Goal: Task Accomplishment & Management: Use online tool/utility

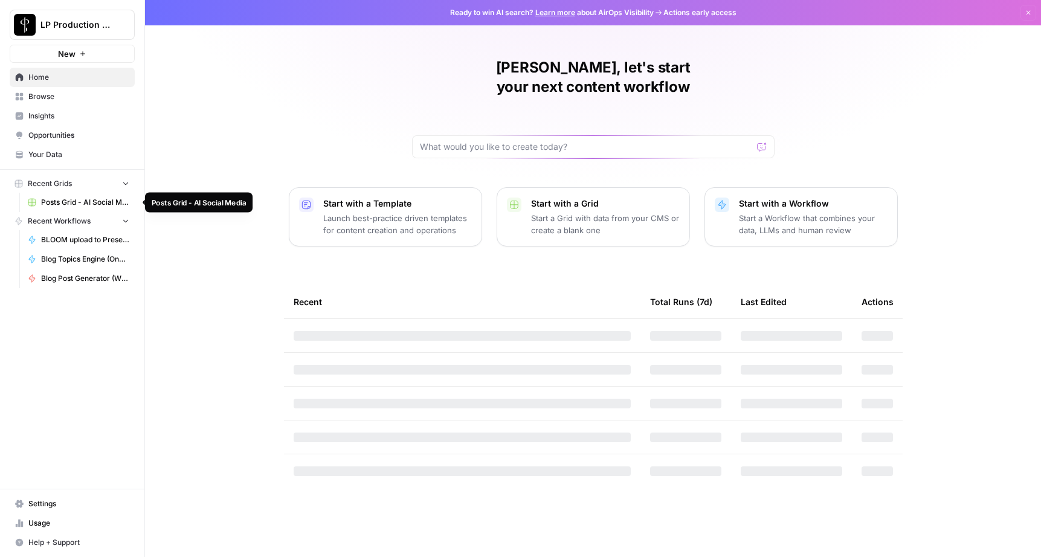
click at [97, 203] on span "Posts Grid - AI Social Media" at bounding box center [85, 202] width 88 height 11
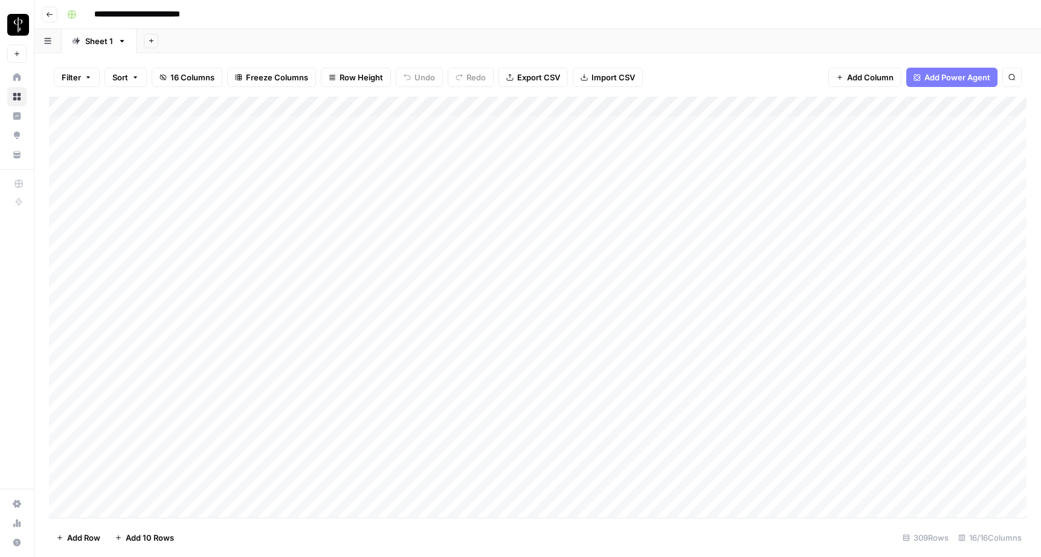
click at [338, 273] on div "Add Column" at bounding box center [538, 307] width 978 height 421
click at [353, 269] on div "Add Column" at bounding box center [538, 307] width 978 height 421
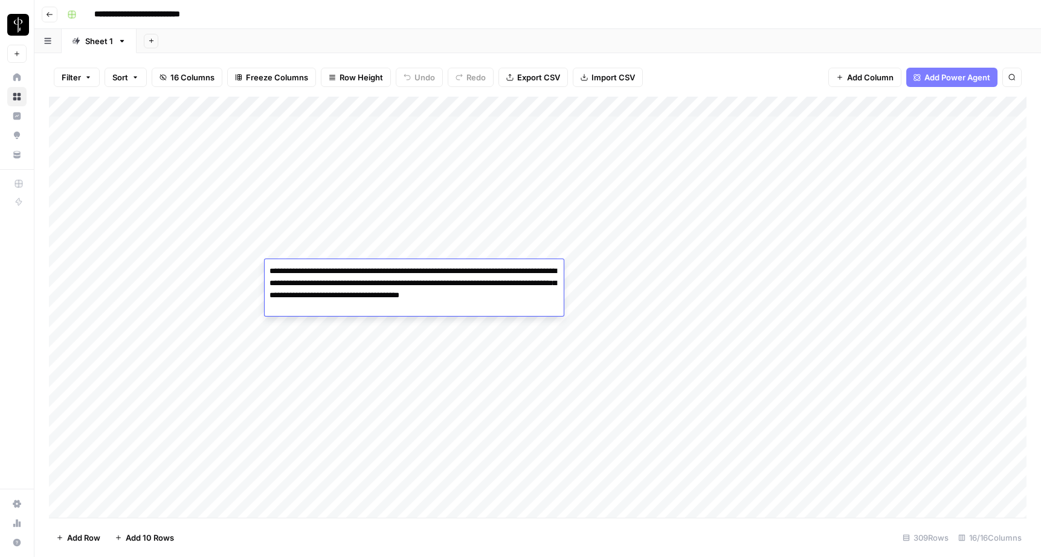
click at [134, 271] on div "Add Column" at bounding box center [538, 307] width 978 height 421
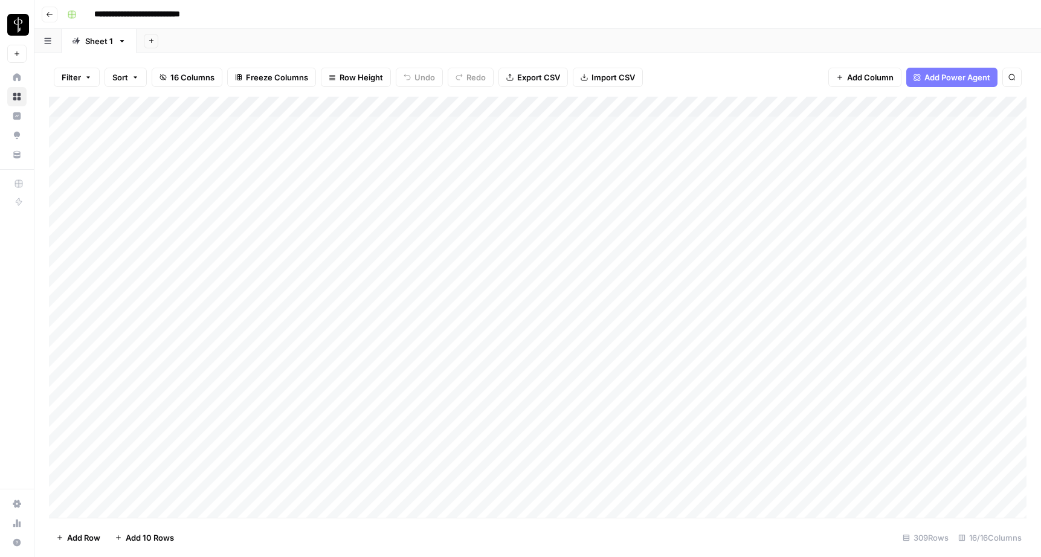
click at [700, 272] on div "Add Column" at bounding box center [538, 307] width 978 height 421
click at [831, 272] on div "Add Column" at bounding box center [538, 307] width 978 height 421
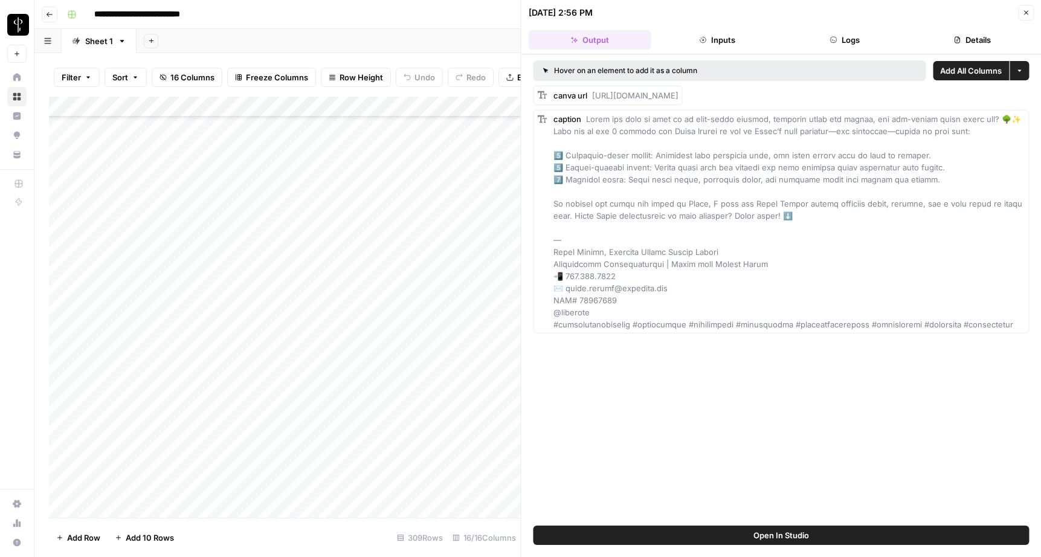
scroll to position [236, 0]
click at [326, 384] on div "Add Column" at bounding box center [285, 307] width 472 height 421
click at [216, 390] on div "Add Column" at bounding box center [285, 307] width 472 height 421
click at [478, 382] on div "Add Column" at bounding box center [285, 307] width 472 height 421
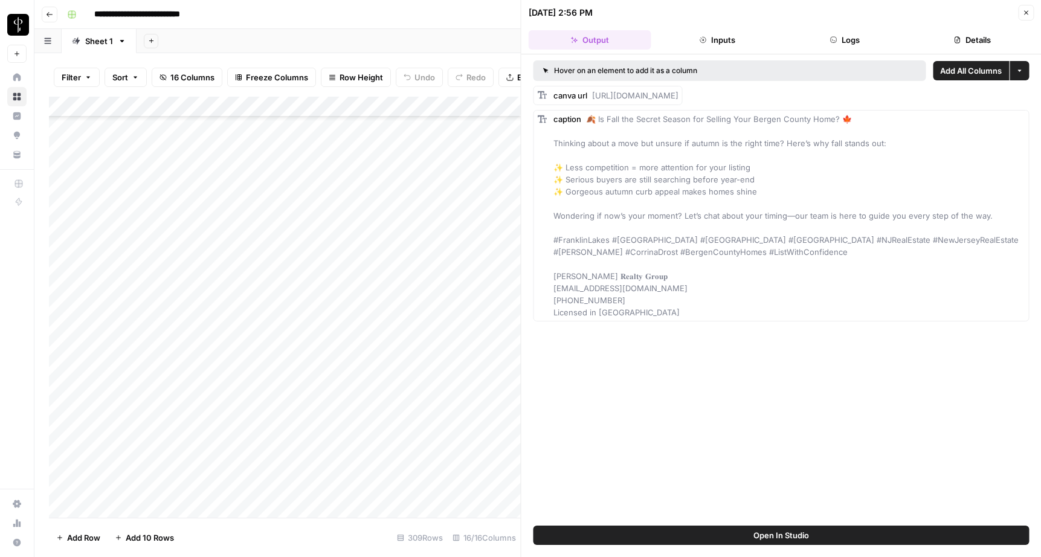
scroll to position [1019, 0]
click at [300, 317] on div "Add Column" at bounding box center [285, 307] width 472 height 421
click at [367, 320] on div "Add Column" at bounding box center [285, 307] width 472 height 421
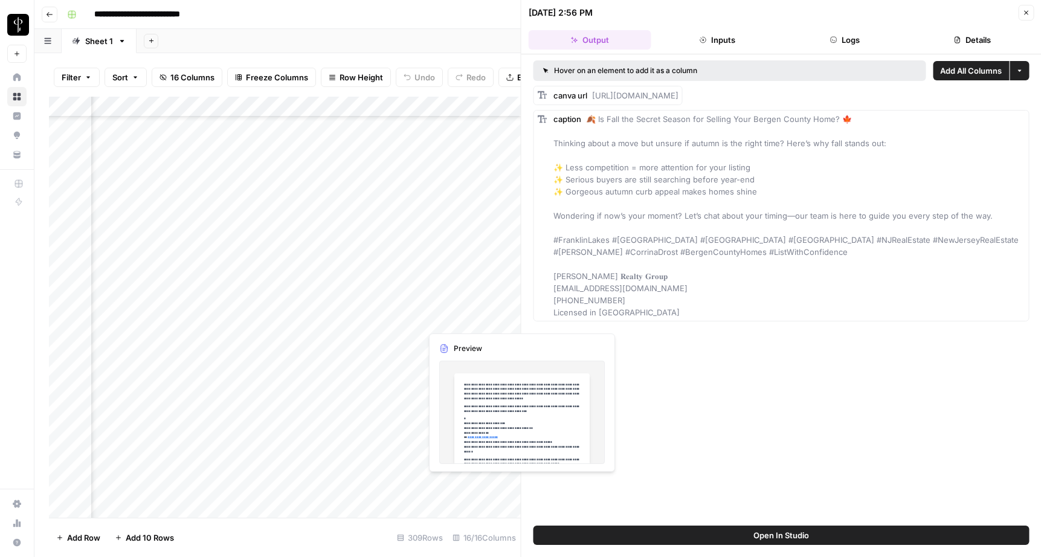
scroll to position [1018, 762]
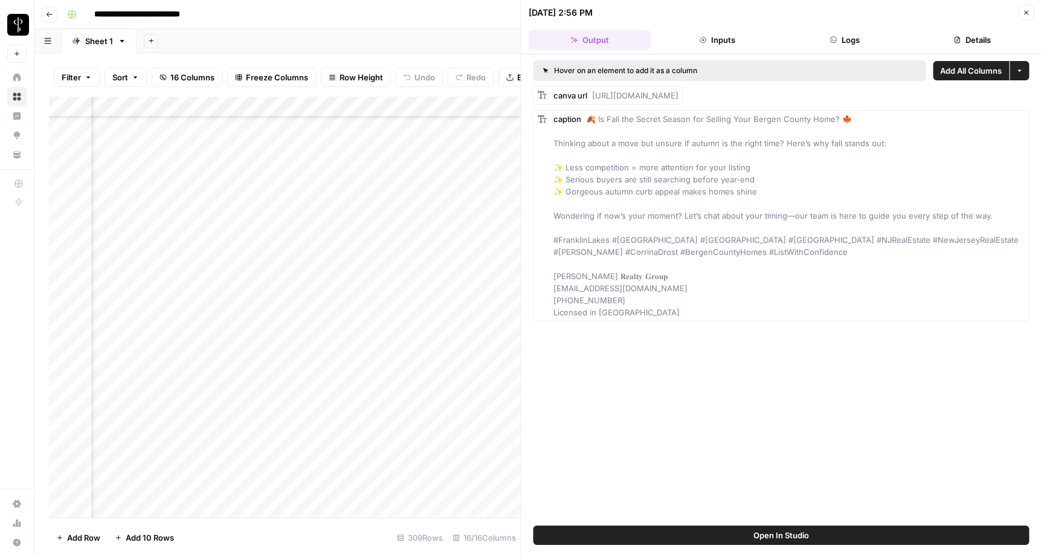
click at [415, 323] on div "Add Column" at bounding box center [285, 307] width 472 height 421
click at [462, 320] on div "Add Column" at bounding box center [285, 307] width 472 height 421
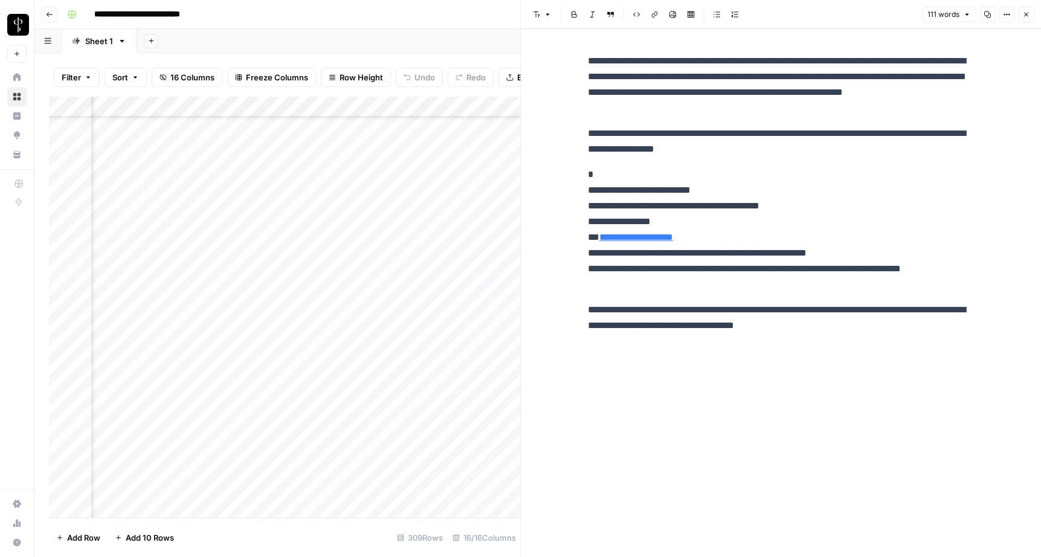
click at [453, 318] on div "Add Column" at bounding box center [285, 307] width 472 height 421
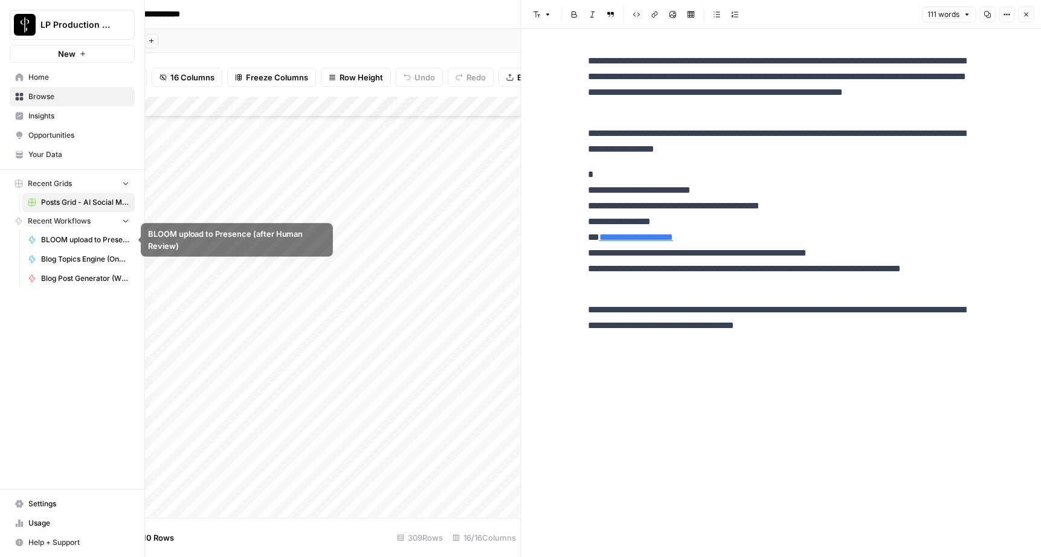
click at [65, 236] on span "BLOOM upload to Presence (after Human Review)" at bounding box center [85, 239] width 88 height 11
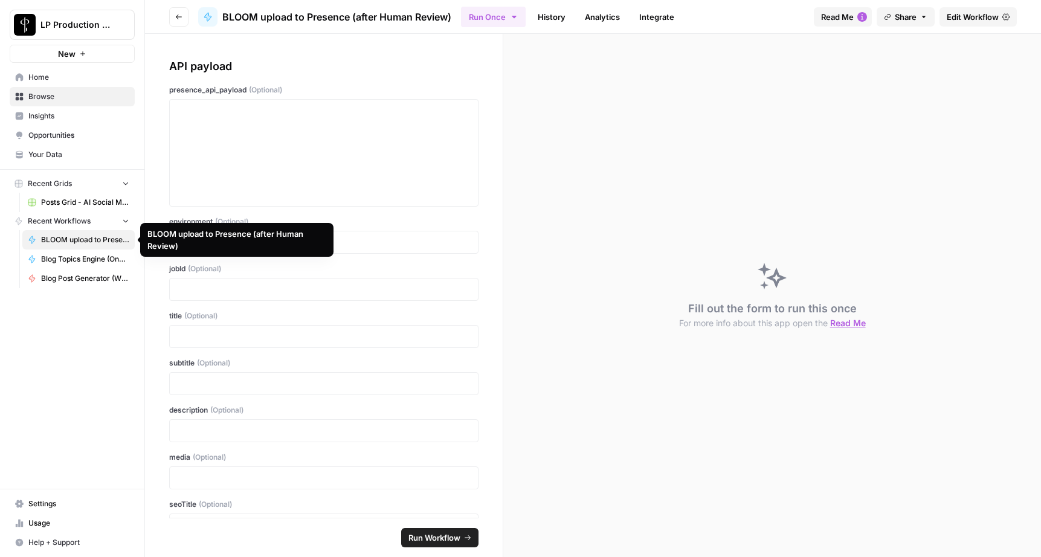
click at [65, 254] on span "Blog Topics Engine (One Location)" at bounding box center [85, 259] width 88 height 11
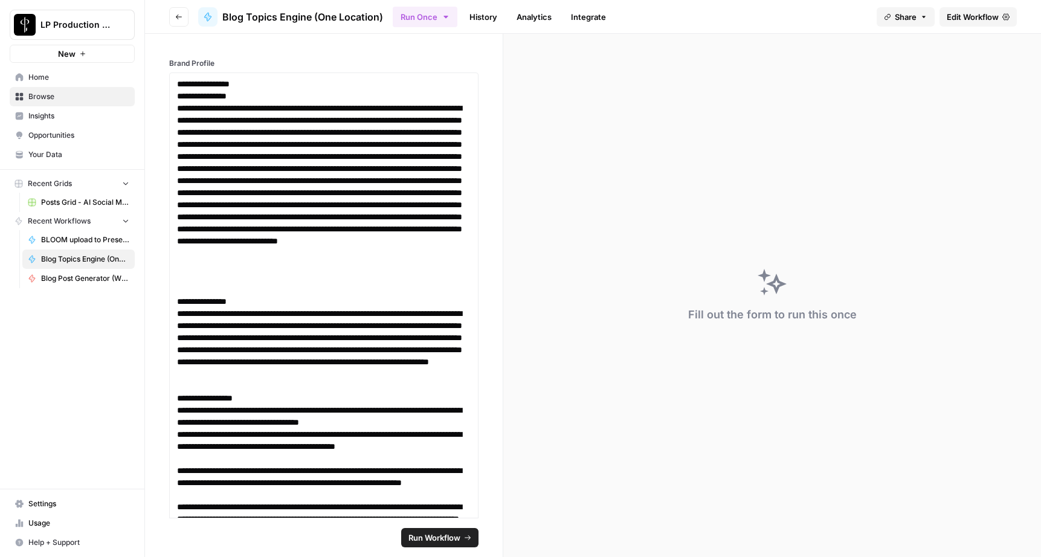
click at [179, 22] on button "Go back" at bounding box center [178, 16] width 19 height 19
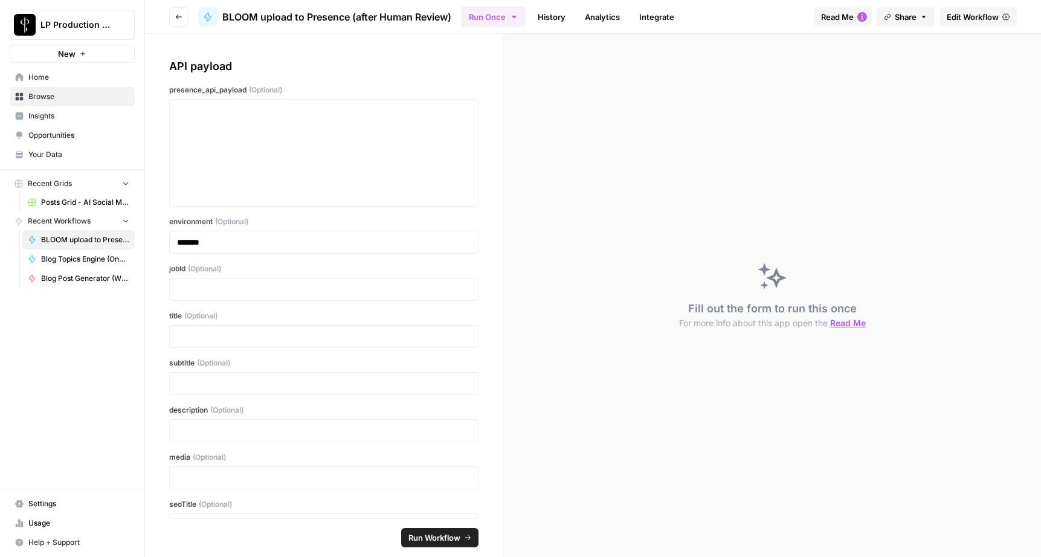
click at [180, 19] on icon "button" at bounding box center [178, 16] width 7 height 7
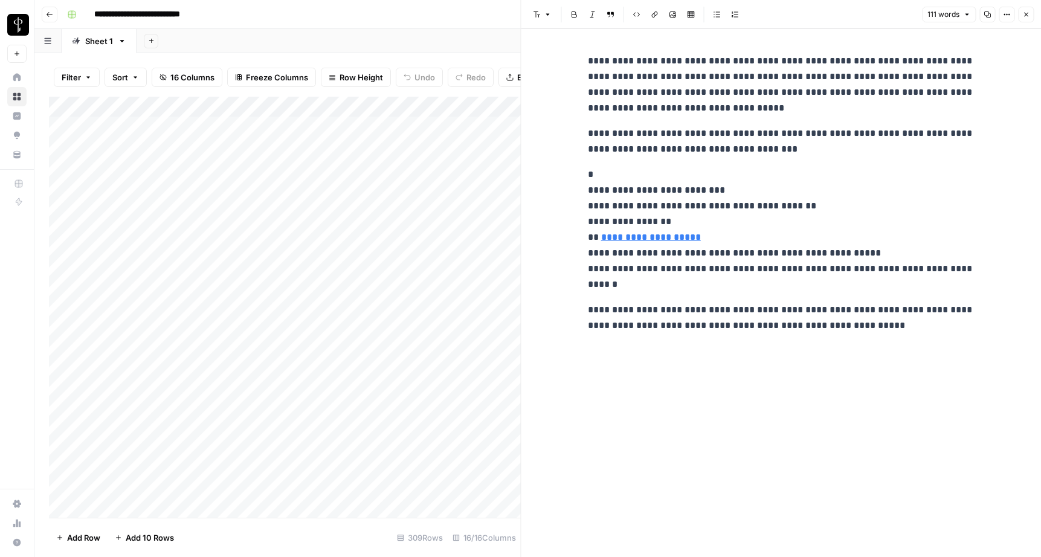
scroll to position [1, 0]
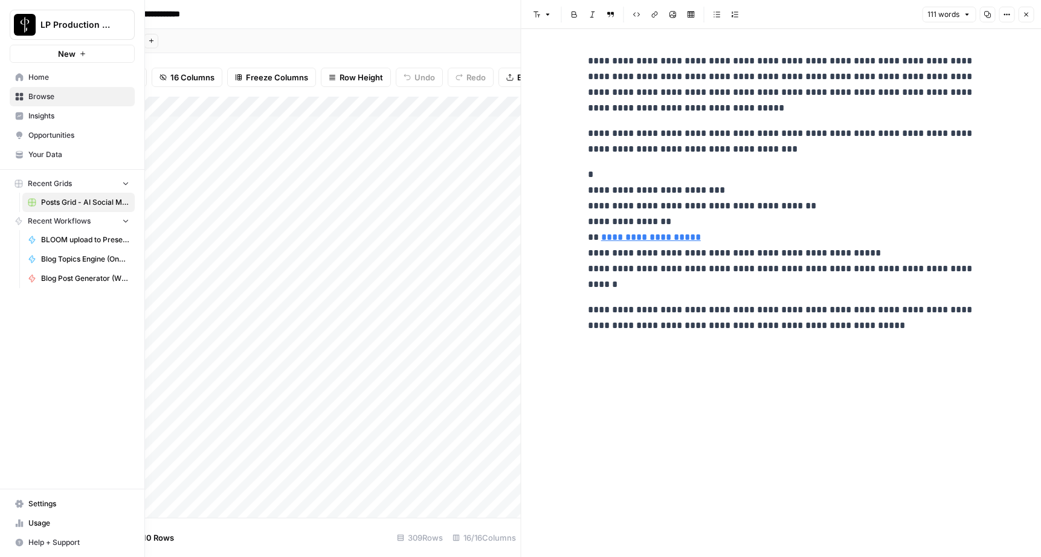
click at [34, 77] on span "Home" at bounding box center [78, 77] width 101 height 11
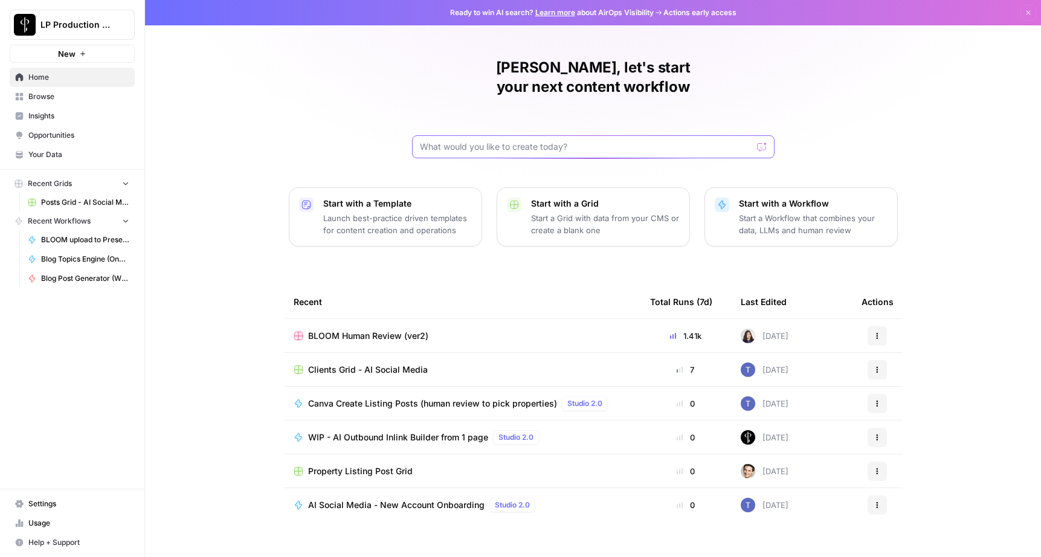
click at [483, 141] on input "text" at bounding box center [586, 147] width 332 height 12
type input "bloom"
click button "Send" at bounding box center [763, 147] width 16 height 16
